Goal: Task Accomplishment & Management: Complete application form

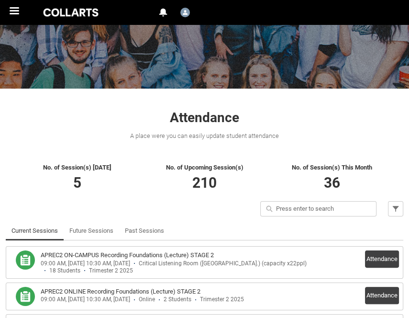
scroll to position [91, 0]
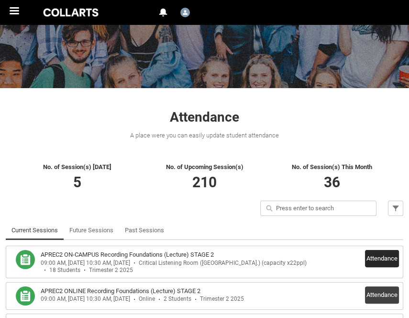
click at [384, 233] on button "Attendance" at bounding box center [382, 258] width 34 height 17
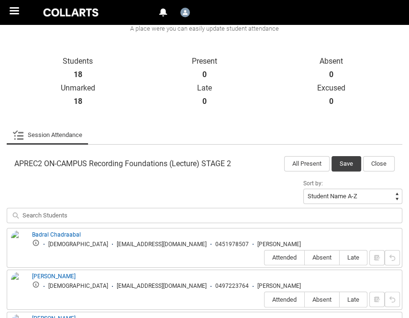
scroll to position [198, 0]
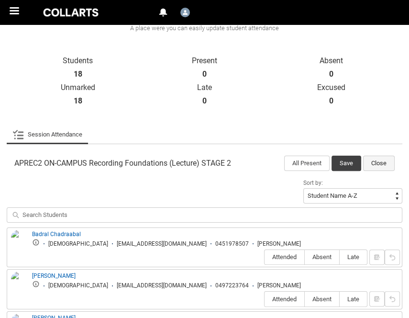
click at [378, 156] on button "Close" at bounding box center [379, 163] width 32 height 15
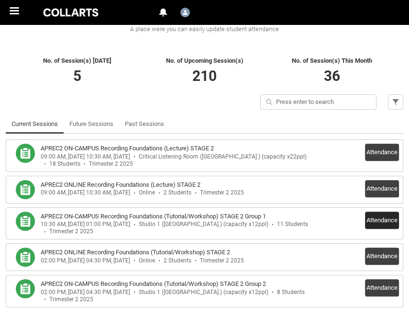
click at [381, 211] on button "Attendance" at bounding box center [382, 219] width 34 height 17
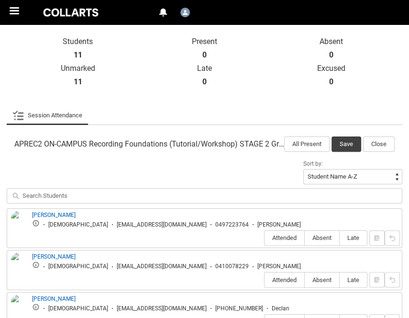
scroll to position [223, 0]
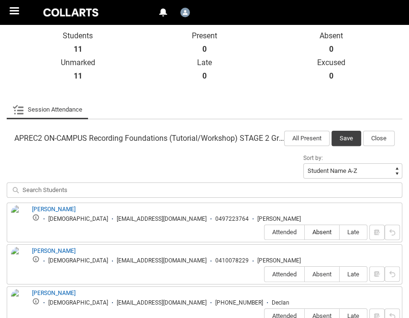
click at [332, 228] on span "Absent" at bounding box center [322, 231] width 34 height 7
click at [305, 232] on input "Absent" at bounding box center [304, 232] width 0 height 0
type lightning-radio-group "Absent"
radio input "true"
click at [289, 233] on span "Attended" at bounding box center [285, 273] width 40 height 7
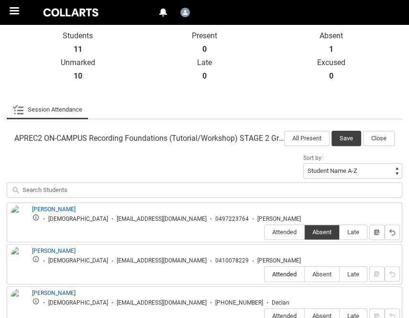
click at [265, 233] on input "Attended" at bounding box center [264, 274] width 0 height 0
type lightning-radio-group "Attended"
radio input "true"
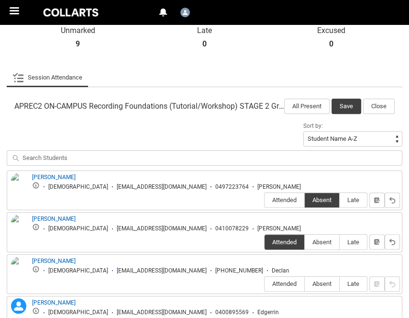
scroll to position [256, 0]
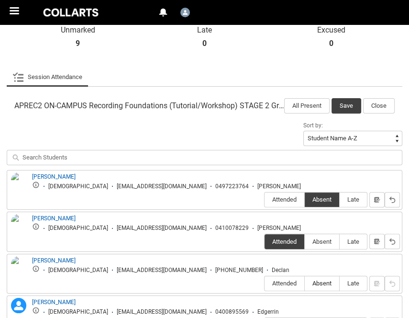
click at [313, 233] on span "Absent" at bounding box center [322, 282] width 34 height 7
click at [305, 233] on input "Absent" at bounding box center [304, 283] width 0 height 0
type lightning-radio-group "Absent"
radio input "true"
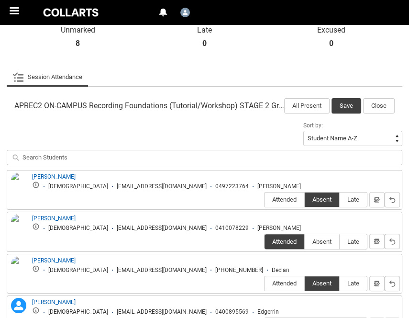
type lightning-radio-group "Absent"
radio input "true"
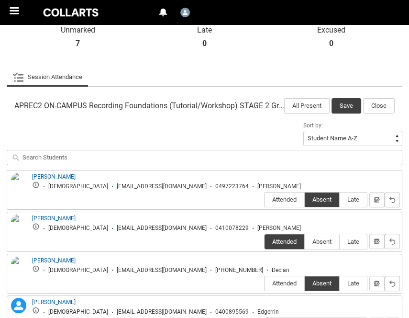
type lightning-radio-group "Absent"
radio input "true"
type lightning-radio-group "Attended"
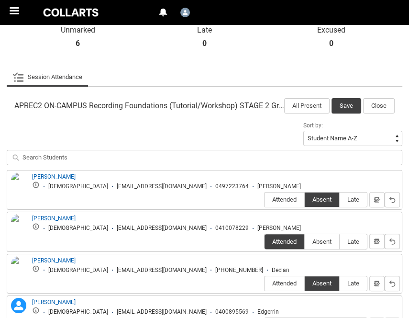
radio input "true"
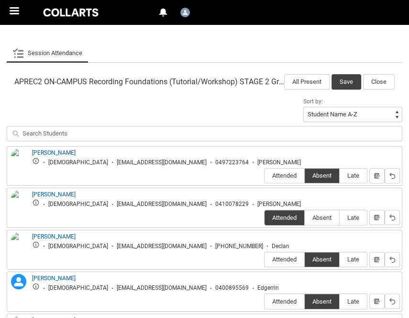
type lightning-radio-group "Attended"
radio input "true"
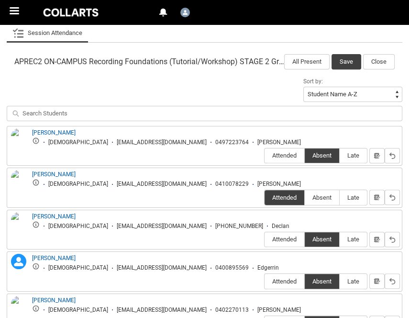
scroll to position [301, 0]
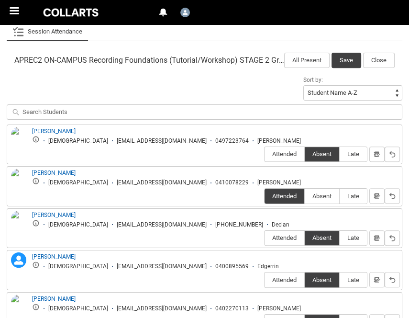
type lightning-radio-group "Absent"
radio input "true"
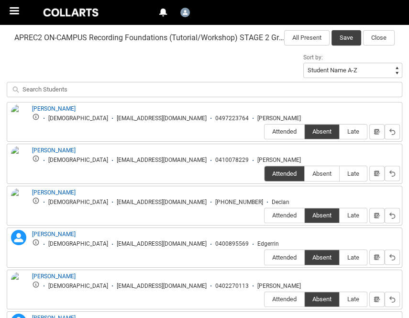
scroll to position [327, 0]
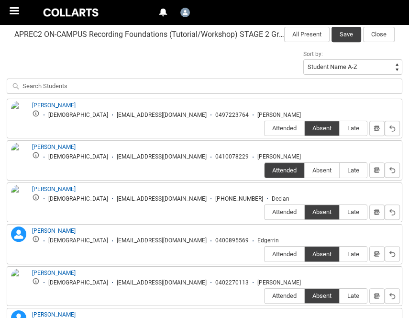
type lightning-radio-group "Absent"
radio input "true"
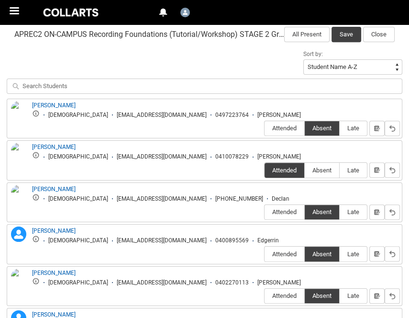
type lightning-radio-group "Attended"
radio input "true"
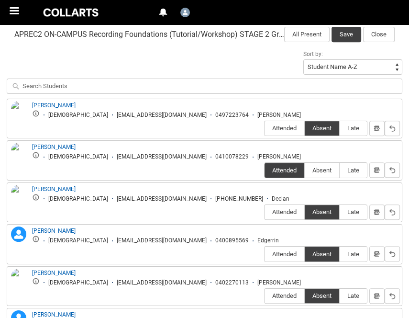
type lightning-radio-group "Attended"
radio input "true"
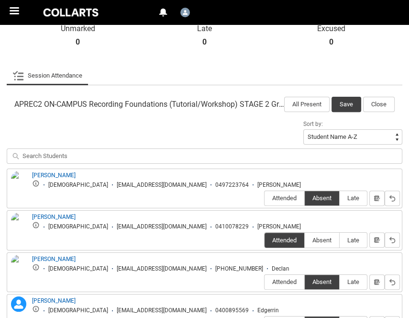
scroll to position [257, 0]
click at [347, 97] on button "Save" at bounding box center [347, 104] width 30 height 15
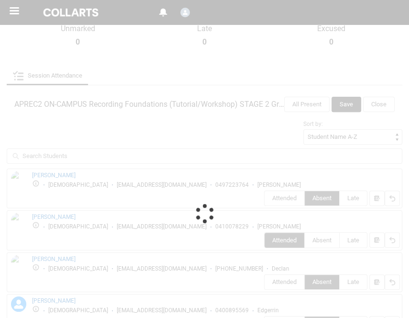
scroll to position [197, 0]
